Goal: Register for event/course

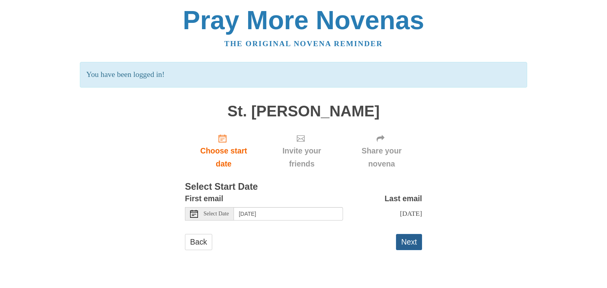
click at [408, 243] on button "Next" at bounding box center [409, 242] width 26 height 16
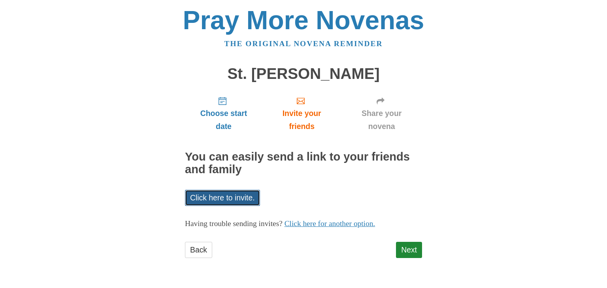
click at [226, 201] on link "Click here to invite." at bounding box center [222, 198] width 75 height 16
click at [404, 248] on link "Next" at bounding box center [409, 250] width 26 height 16
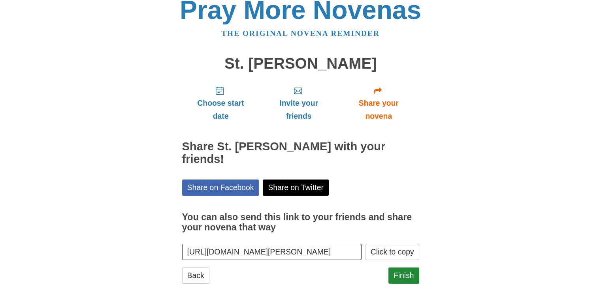
scroll to position [16, 0]
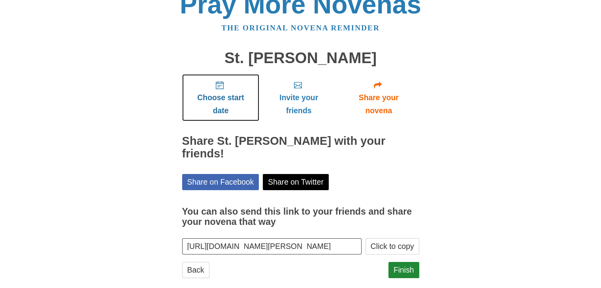
click at [218, 87] on use "Choose start date" at bounding box center [220, 85] width 8 height 8
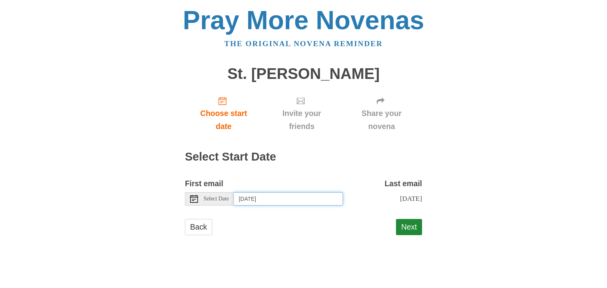
click at [310, 198] on input "Thursday, August 28th" at bounding box center [288, 198] width 109 height 13
click at [403, 230] on button "Next" at bounding box center [409, 227] width 26 height 16
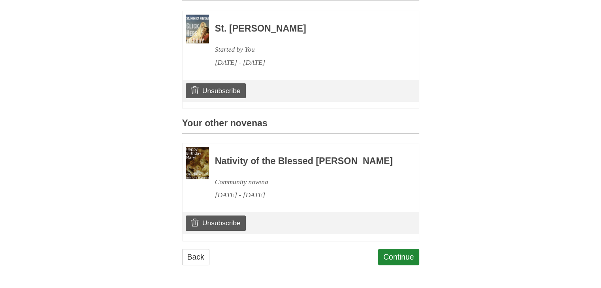
scroll to position [243, 0]
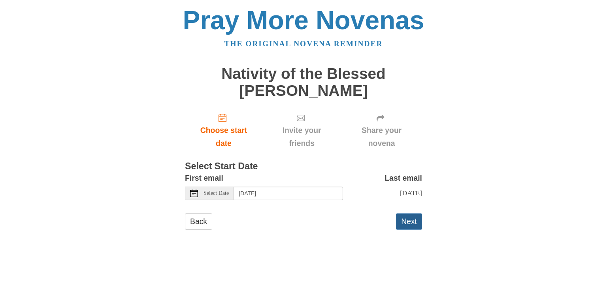
click at [412, 222] on button "Next" at bounding box center [409, 222] width 26 height 16
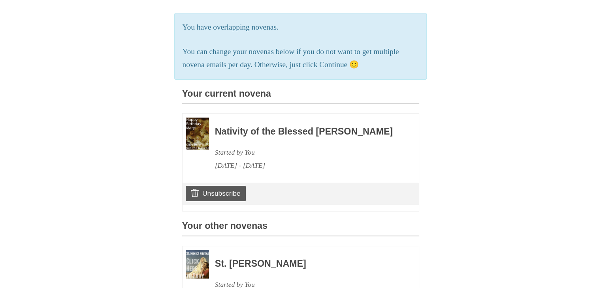
scroll to position [139, 0]
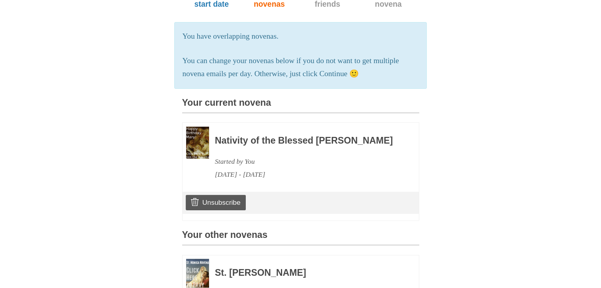
click at [247, 146] on h3 "Nativity of the Blessed Virgin Mary Novena" at bounding box center [306, 141] width 183 height 10
click at [195, 141] on img at bounding box center [197, 143] width 23 height 32
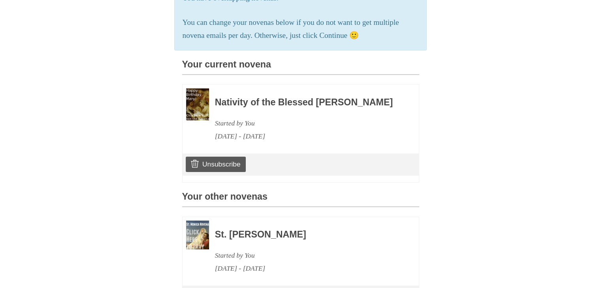
scroll to position [179, 0]
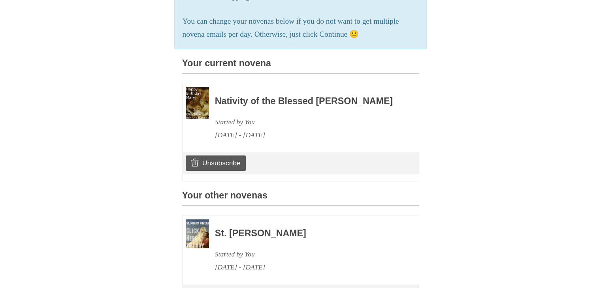
click at [307, 104] on h3 "Nativity of the Blessed [PERSON_NAME]" at bounding box center [306, 101] width 183 height 10
click at [251, 107] on h3 "Nativity of the Blessed [PERSON_NAME]" at bounding box center [306, 101] width 183 height 10
click at [245, 129] on div "Started by You" at bounding box center [306, 122] width 183 height 13
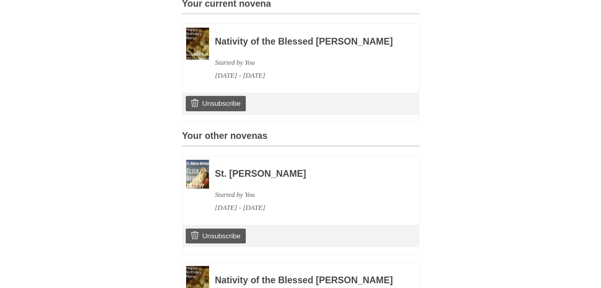
scroll to position [258, 0]
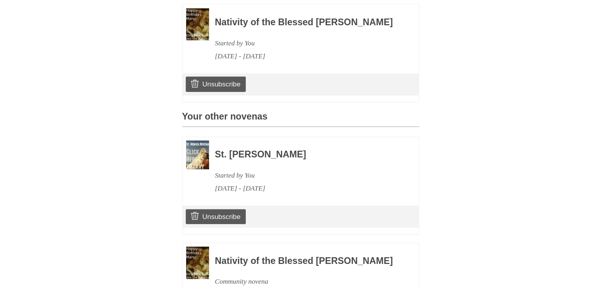
click at [240, 127] on h3 "Your other novenas" at bounding box center [300, 119] width 237 height 15
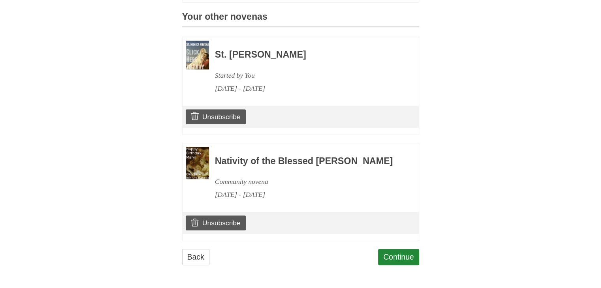
scroll to position [376, 0]
click at [392, 258] on link "Continue" at bounding box center [398, 257] width 41 height 16
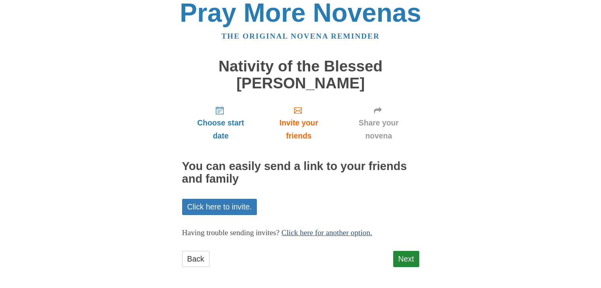
scroll to position [9, 0]
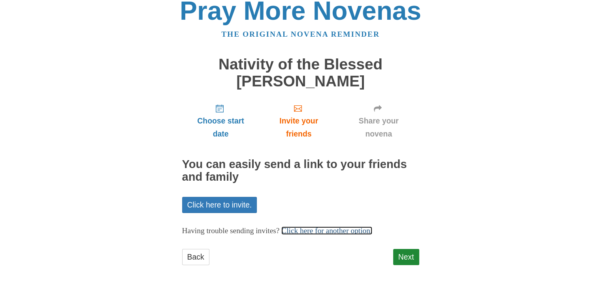
click at [303, 232] on link "Click here for another option." at bounding box center [326, 231] width 91 height 8
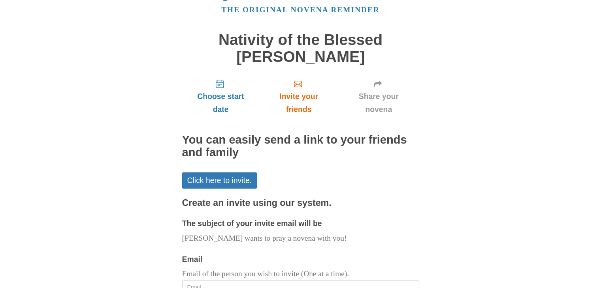
scroll to position [0, 0]
